Goal: Transaction & Acquisition: Obtain resource

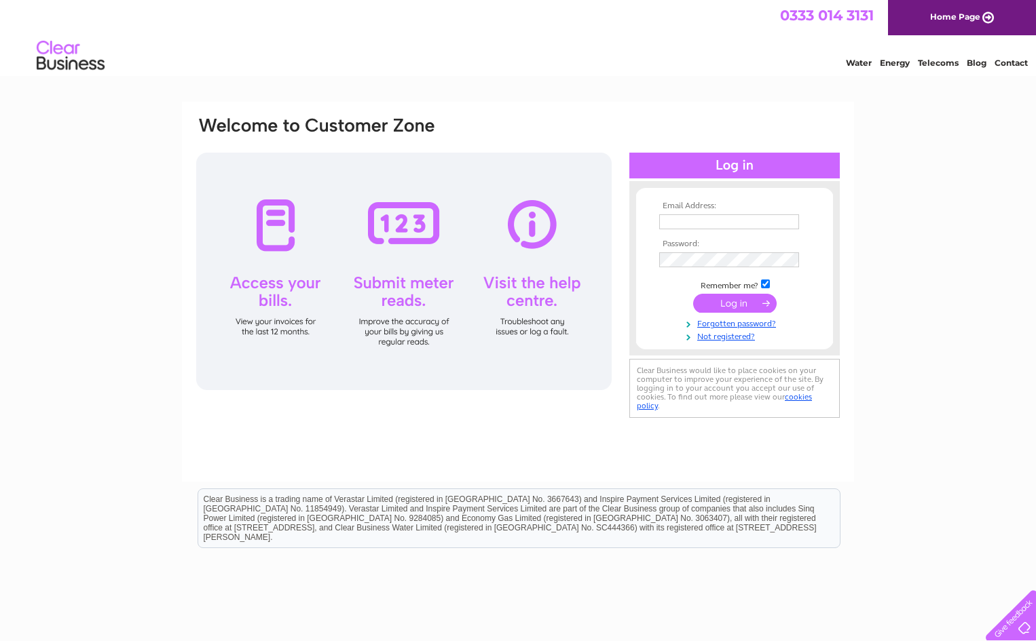
type input "[EMAIL_ADDRESS][DOMAIN_NAME]"
click at [743, 300] on input "submit" at bounding box center [734, 303] width 83 height 19
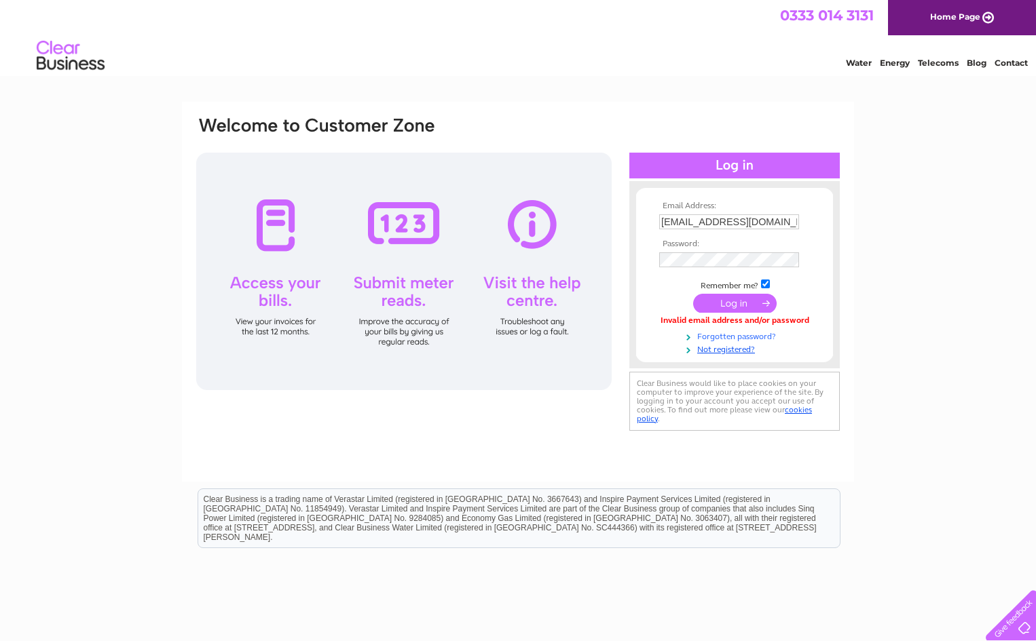
click at [730, 337] on link "Forgotten password?" at bounding box center [736, 335] width 154 height 13
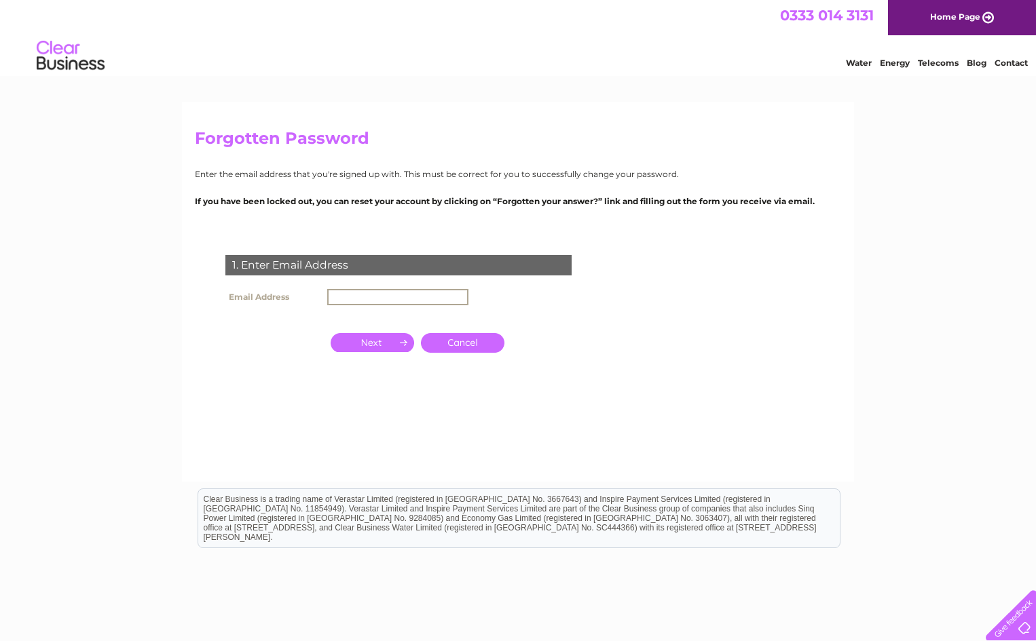
click at [346, 303] on input "text" at bounding box center [397, 297] width 141 height 16
type input "[EMAIL_ADDRESS][DOMAIN_NAME]"
click at [392, 343] on input "button" at bounding box center [372, 342] width 83 height 19
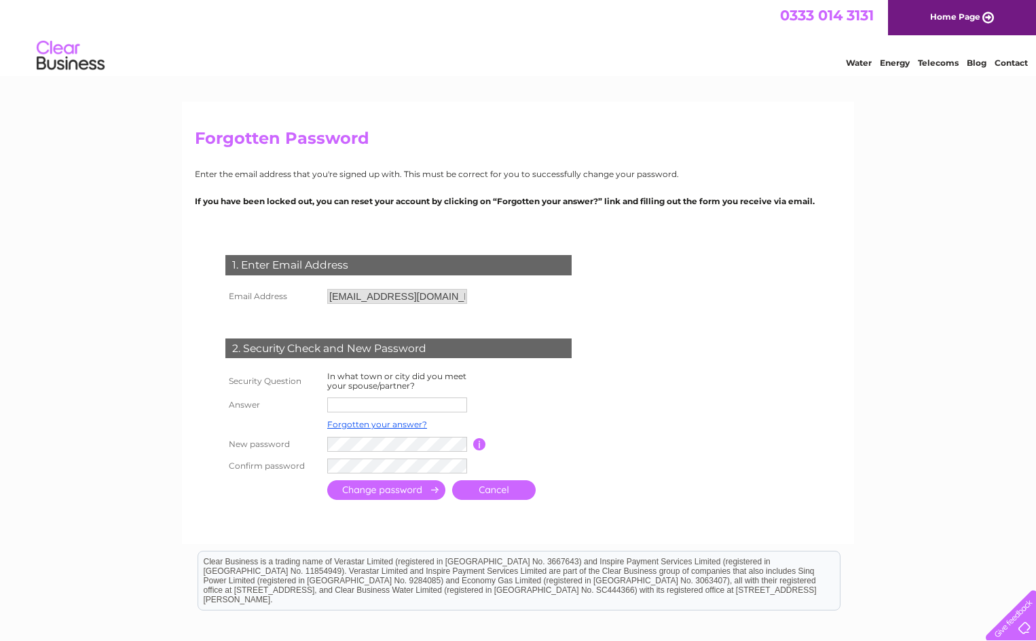
click at [369, 410] on input "text" at bounding box center [397, 405] width 140 height 15
type input "kilbirnie"
click at [579, 440] on td "Password must be at least 6 characters long" at bounding box center [540, 445] width 109 height 22
click at [416, 495] on input "submit" at bounding box center [386, 490] width 118 height 20
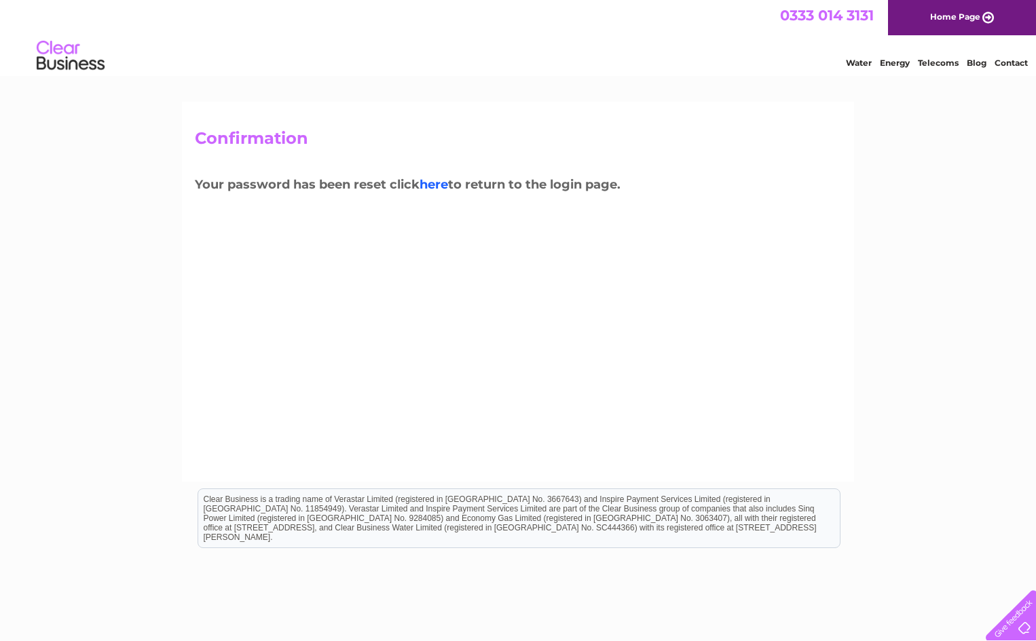
click at [918, 68] on link "here" at bounding box center [938, 61] width 41 height 14
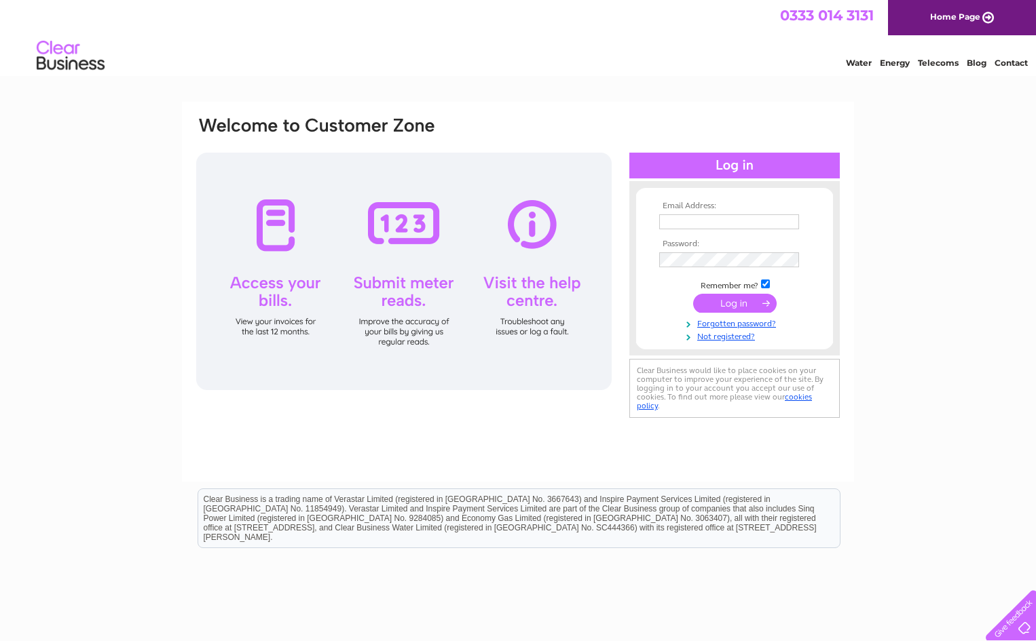
type input "[EMAIL_ADDRESS][DOMAIN_NAME]"
click at [728, 301] on input "submit" at bounding box center [734, 303] width 83 height 19
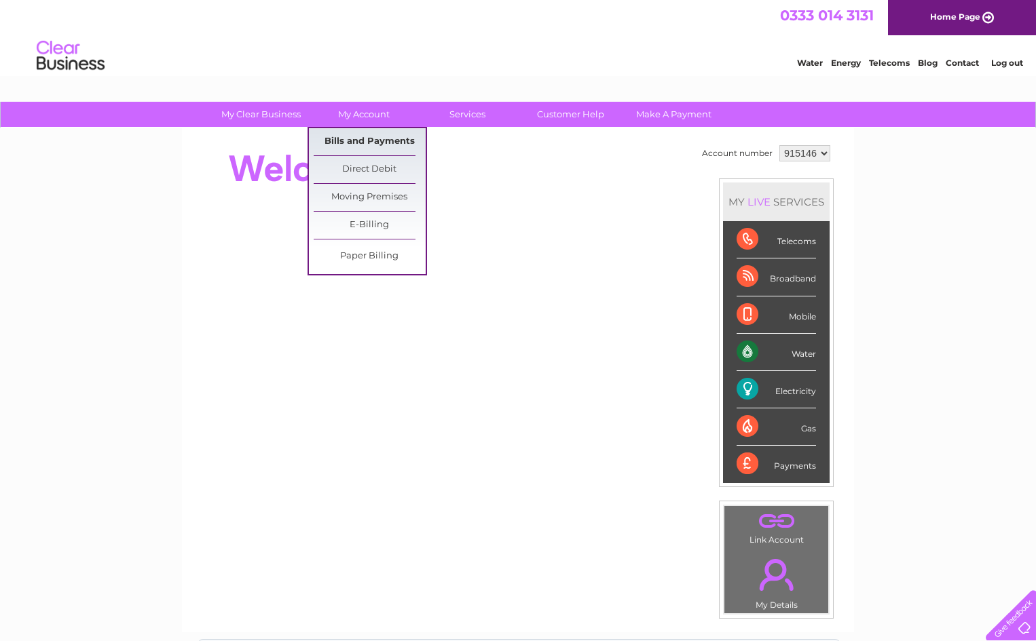
click at [364, 143] on link "Bills and Payments" at bounding box center [370, 141] width 112 height 27
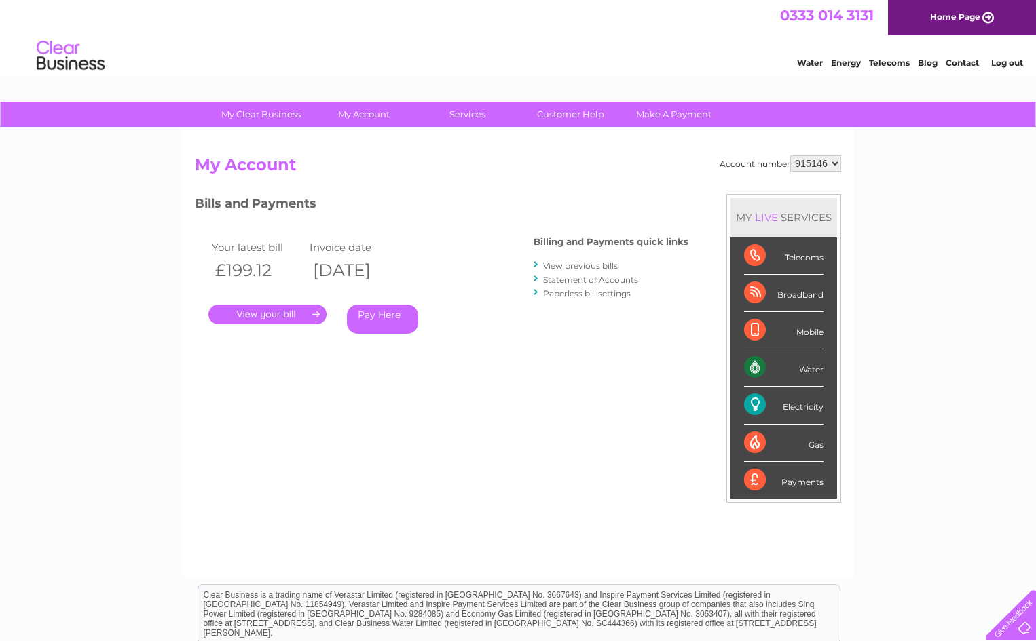
click at [278, 314] on link "." at bounding box center [267, 315] width 118 height 20
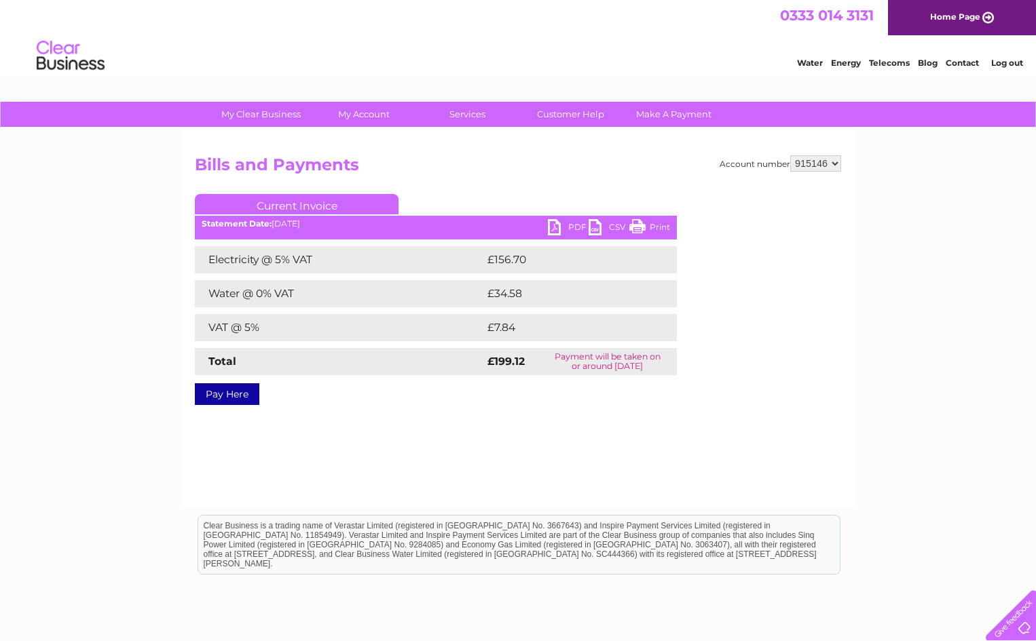
click at [553, 229] on link "PDF" at bounding box center [568, 229] width 41 height 20
